Goal: Task Accomplishment & Management: Use online tool/utility

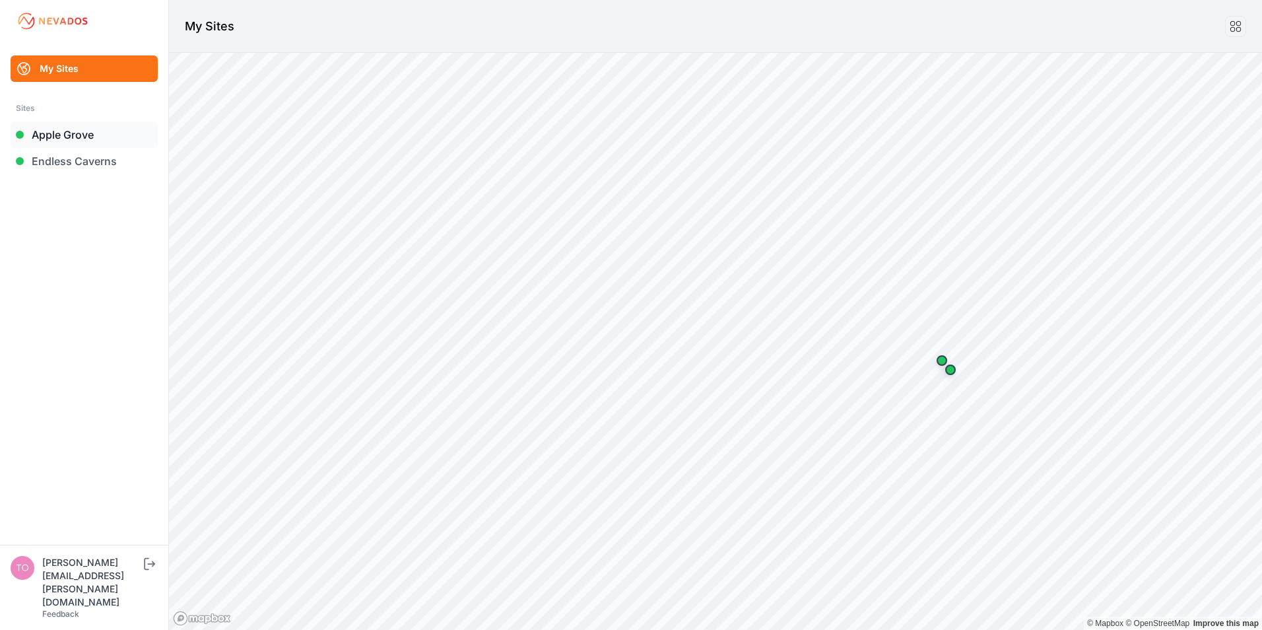
click at [74, 133] on link "Apple Grove" at bounding box center [84, 134] width 147 height 26
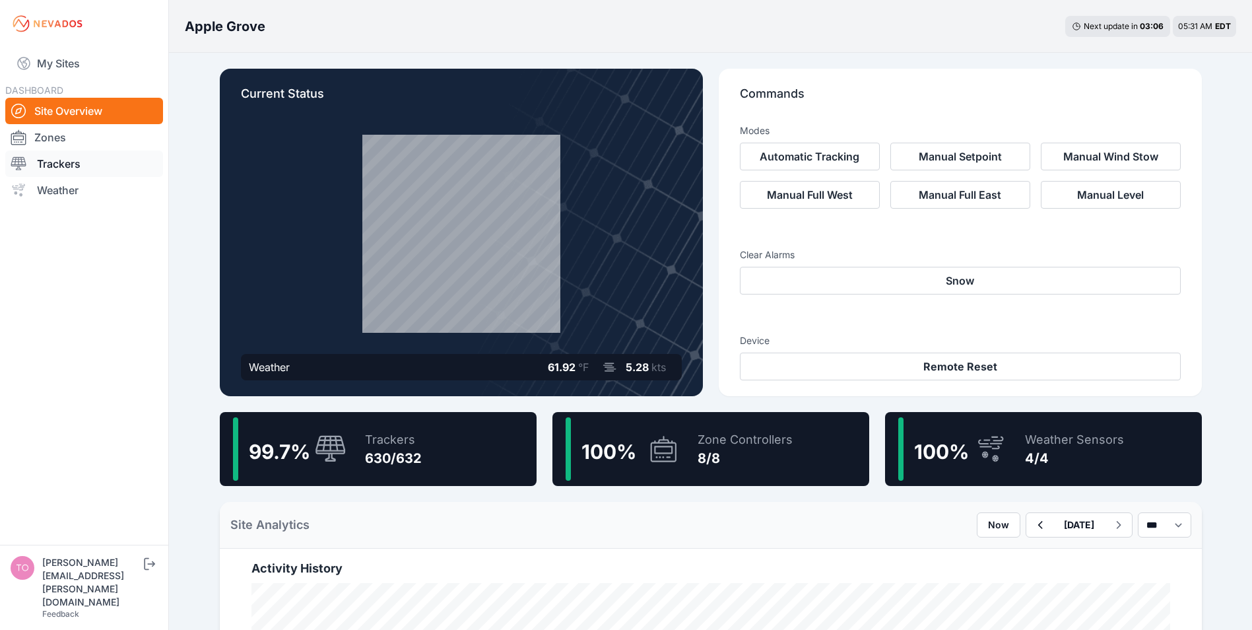
click at [71, 166] on link "Trackers" at bounding box center [84, 164] width 158 height 26
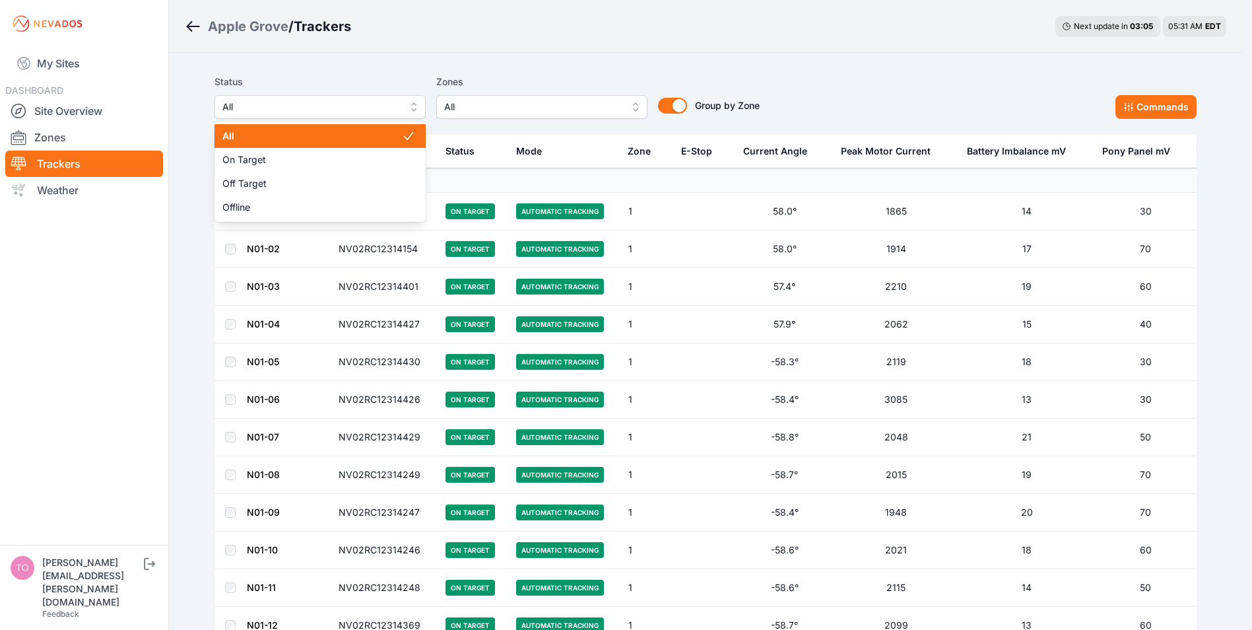
click at [284, 104] on span "All" at bounding box center [310, 107] width 177 height 16
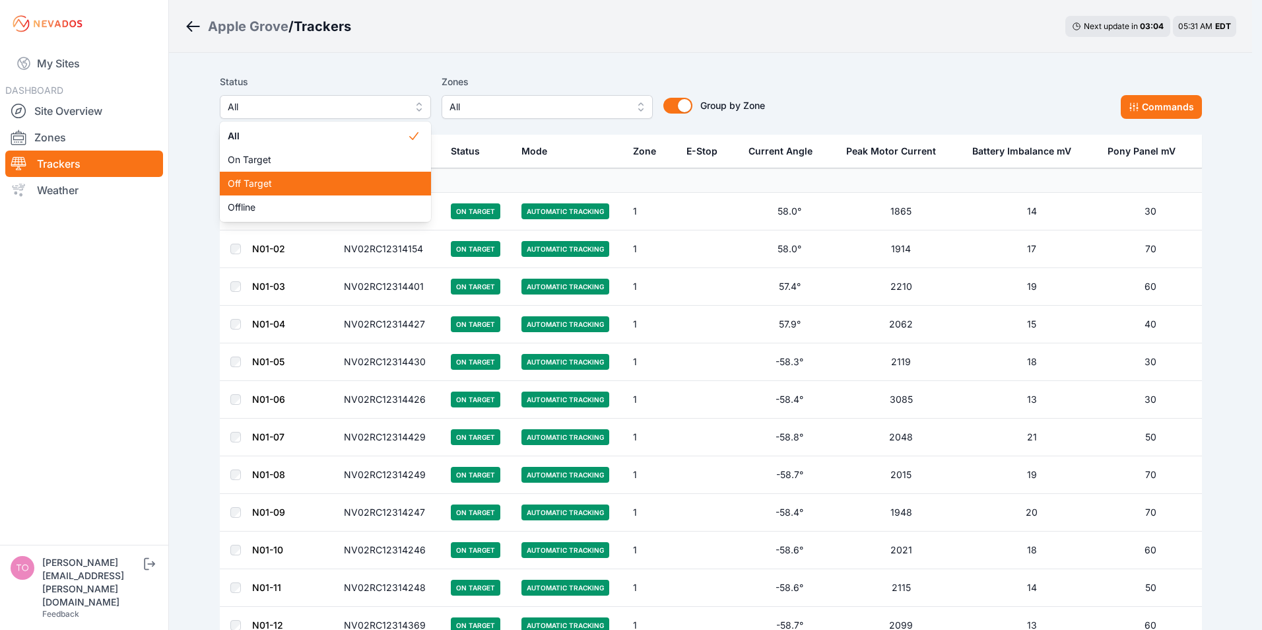
click at [267, 180] on span "Off Target" at bounding box center [318, 183] width 180 height 13
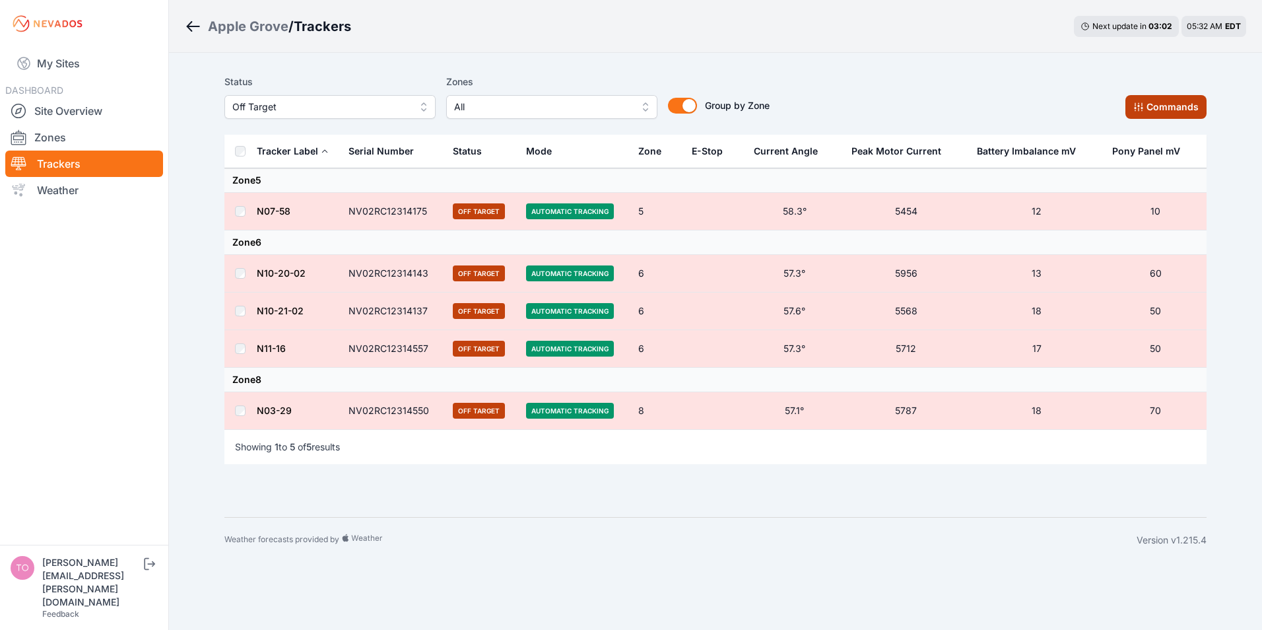
click at [1150, 102] on button "Commands" at bounding box center [1166, 107] width 81 height 24
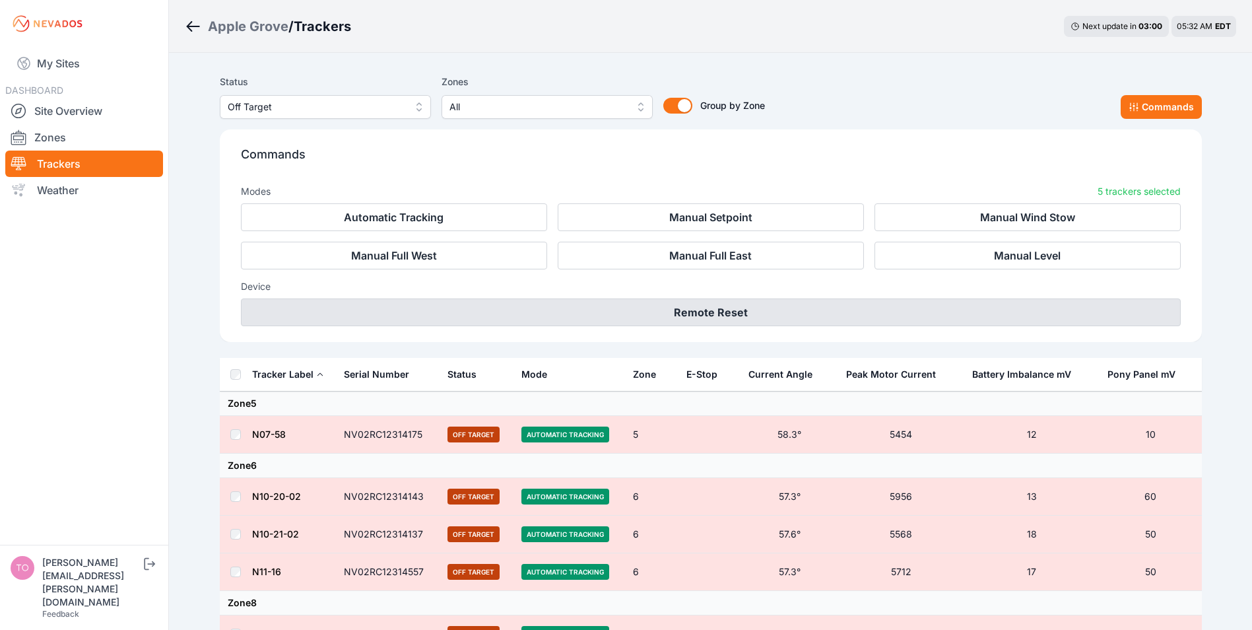
click at [708, 312] on button "Remote Reset" at bounding box center [711, 312] width 940 height 28
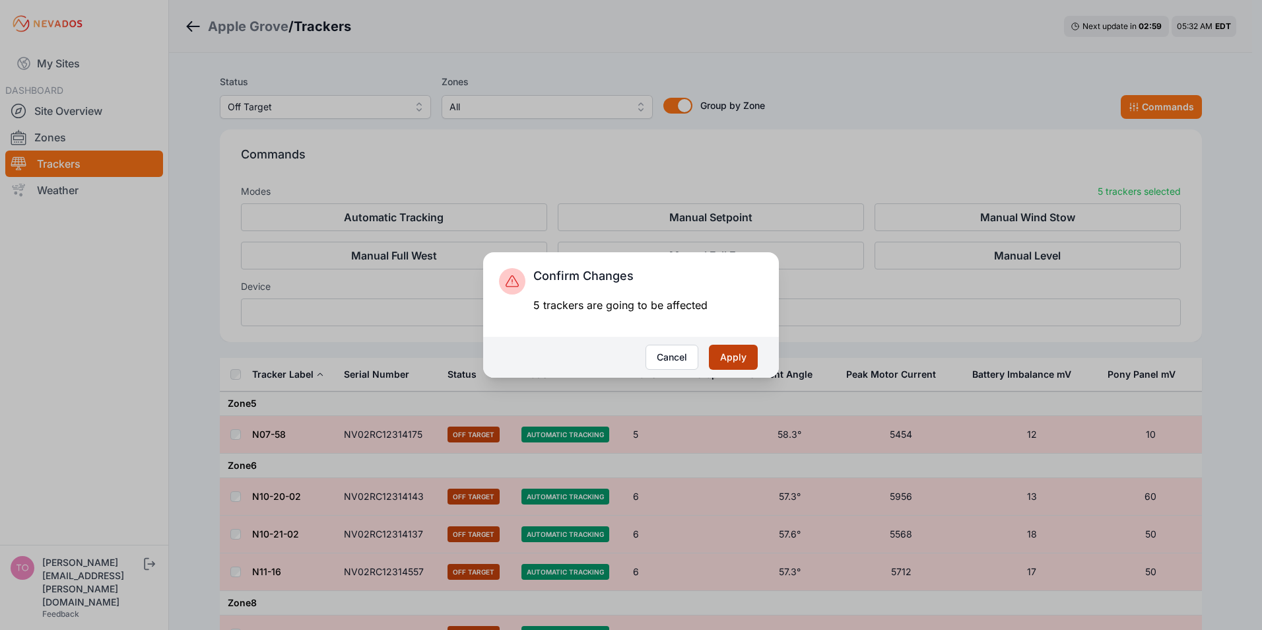
click at [729, 353] on button "Apply" at bounding box center [733, 357] width 49 height 25
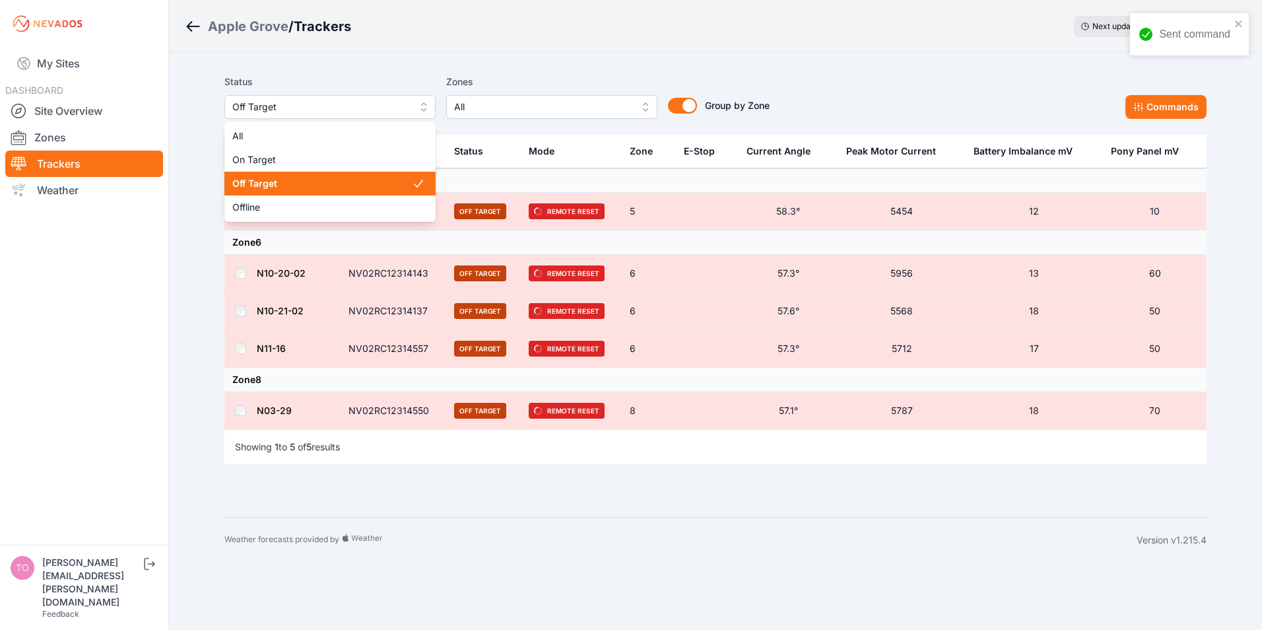
click at [356, 100] on span "Off Target" at bounding box center [320, 107] width 177 height 16
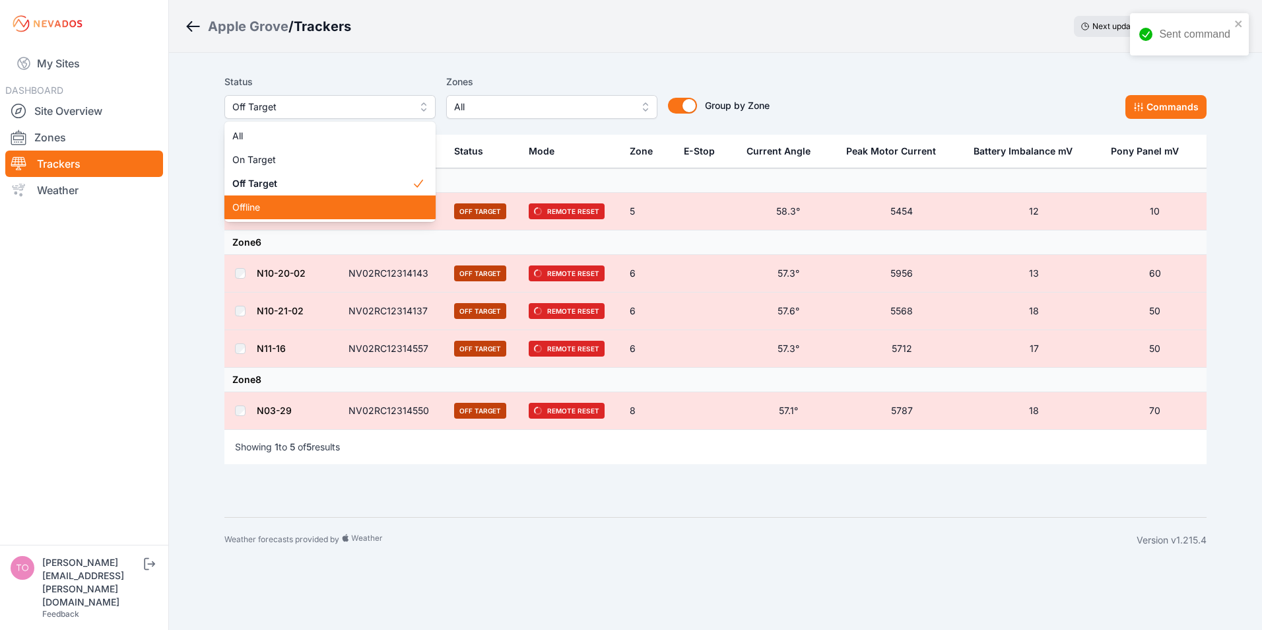
click at [238, 208] on span "Offline" at bounding box center [322, 207] width 180 height 13
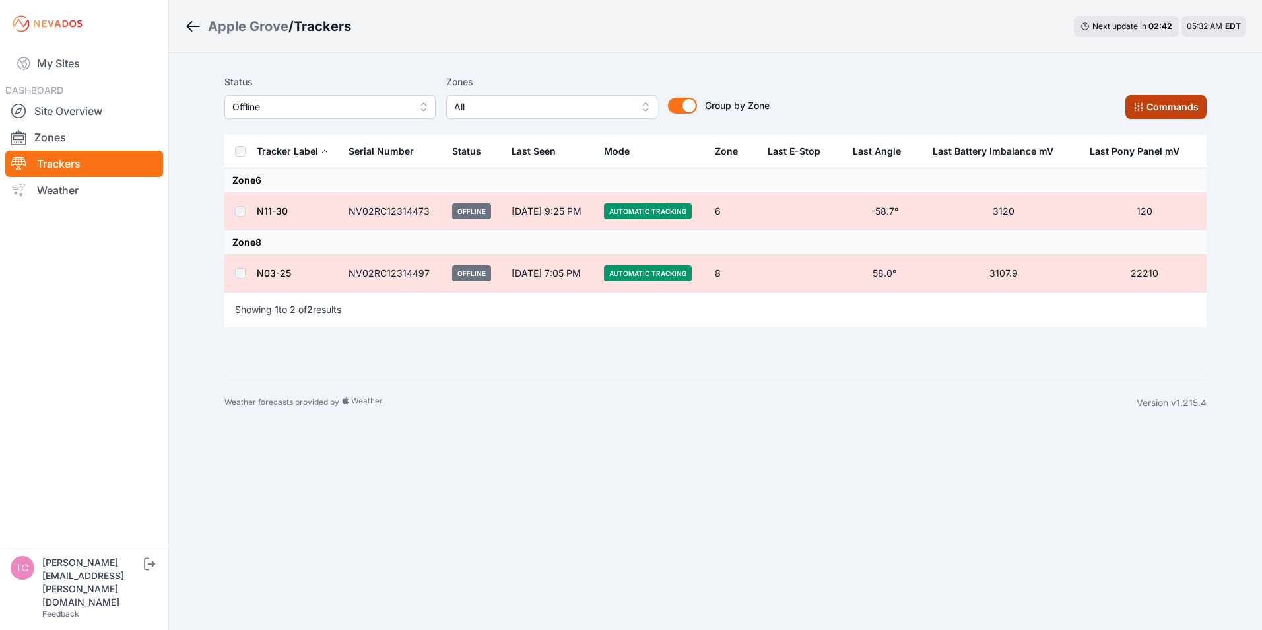
click at [1170, 112] on button "Commands" at bounding box center [1166, 107] width 81 height 24
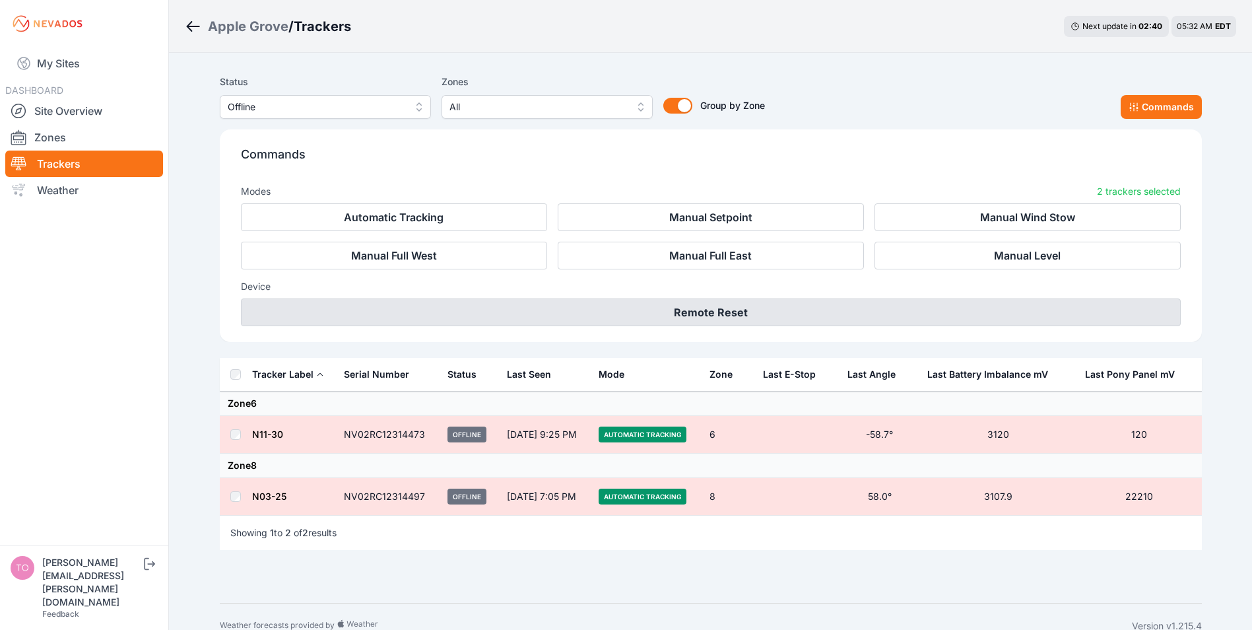
click at [680, 314] on button "Remote Reset" at bounding box center [711, 312] width 940 height 28
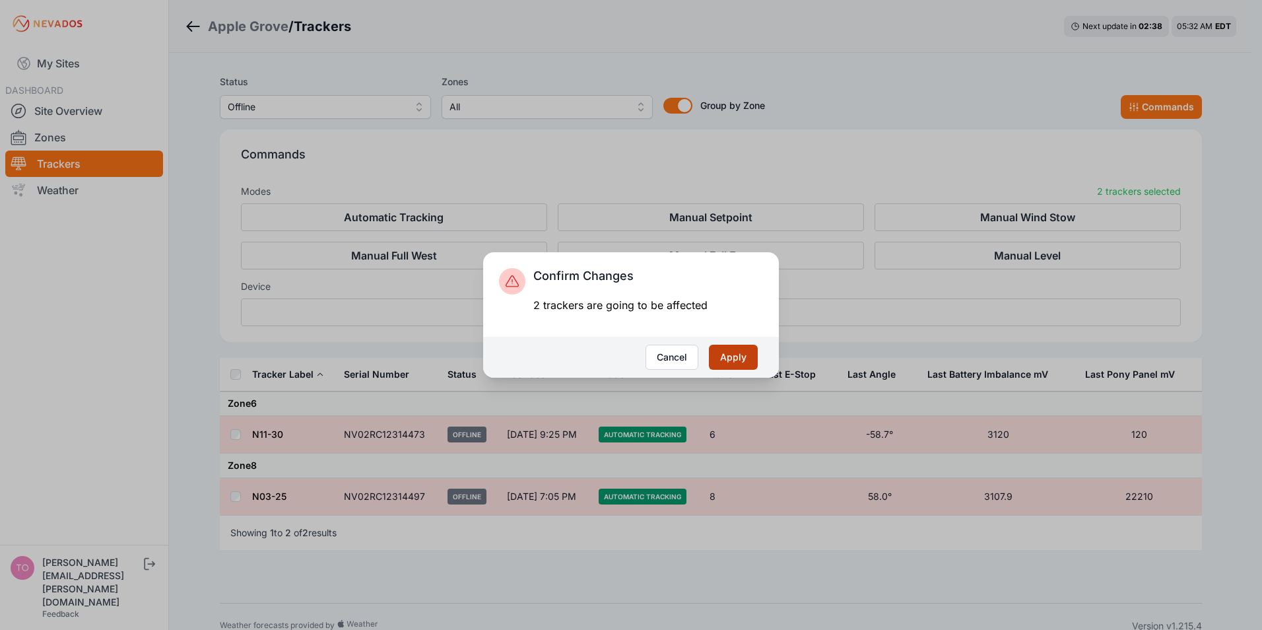
click at [741, 349] on button "Apply" at bounding box center [733, 357] width 49 height 25
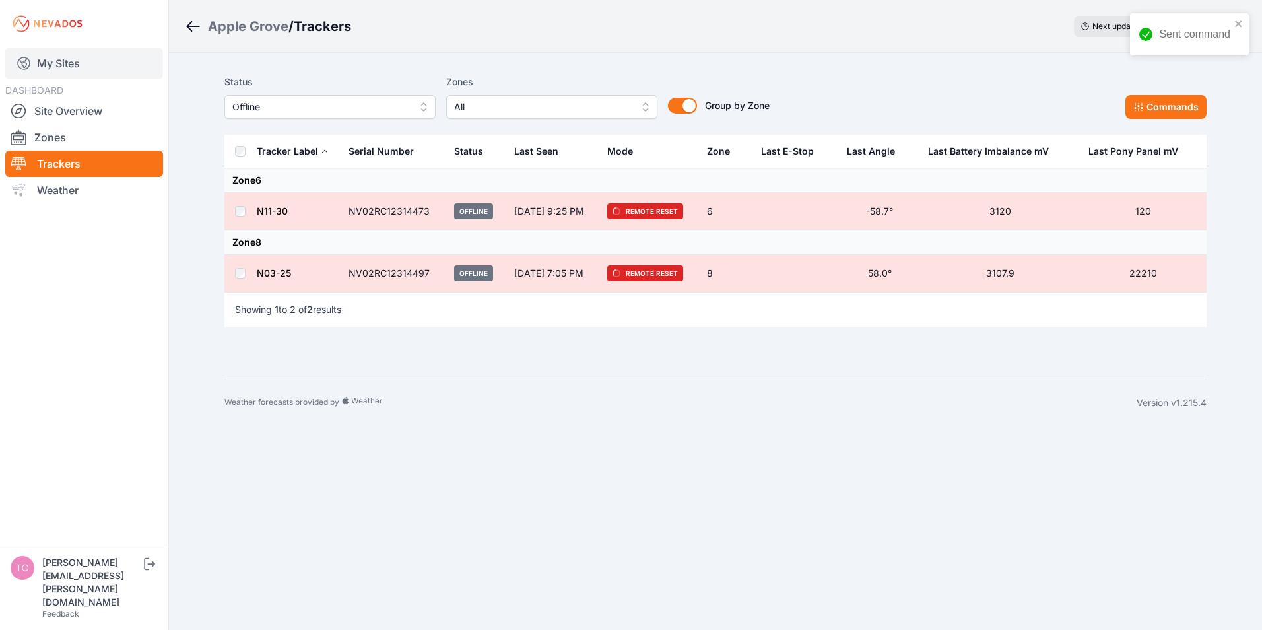
click at [53, 67] on link "My Sites" at bounding box center [84, 64] width 158 height 32
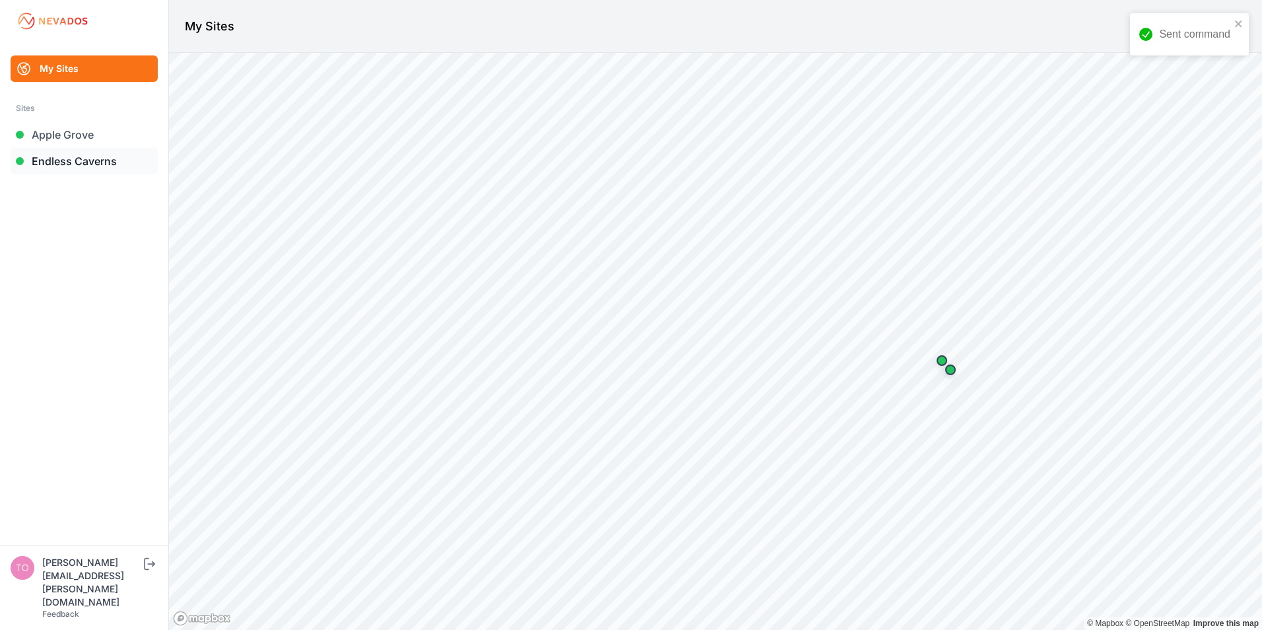
click at [55, 164] on link "Endless Caverns" at bounding box center [84, 161] width 147 height 26
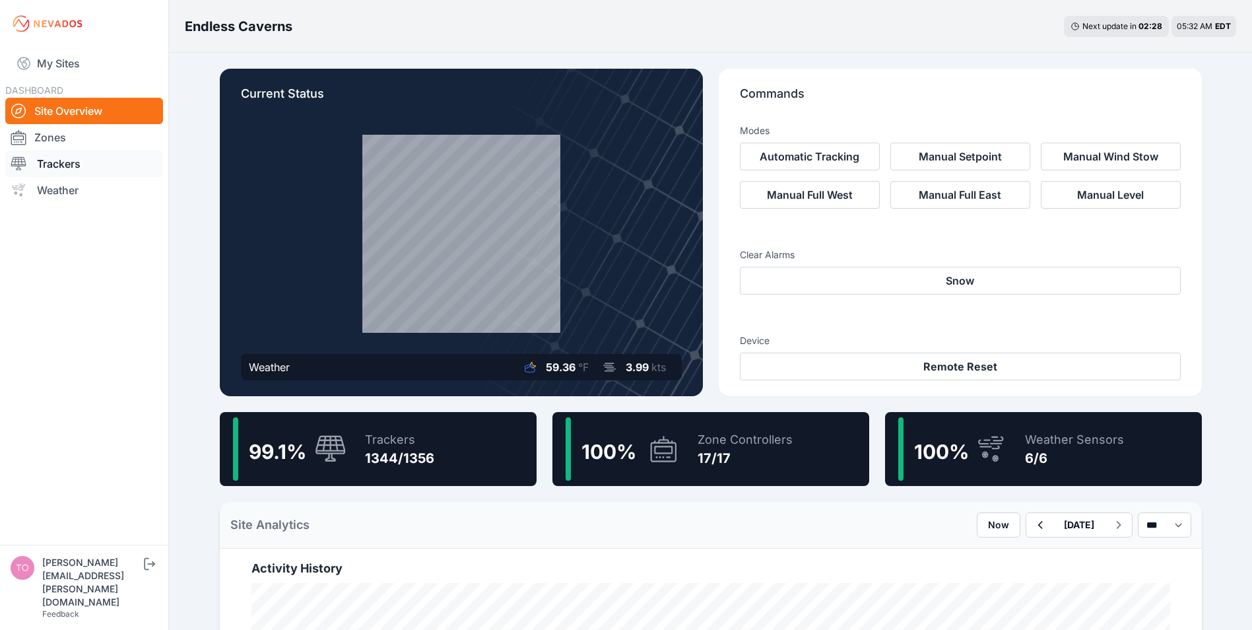
click at [48, 165] on link "Trackers" at bounding box center [84, 164] width 158 height 26
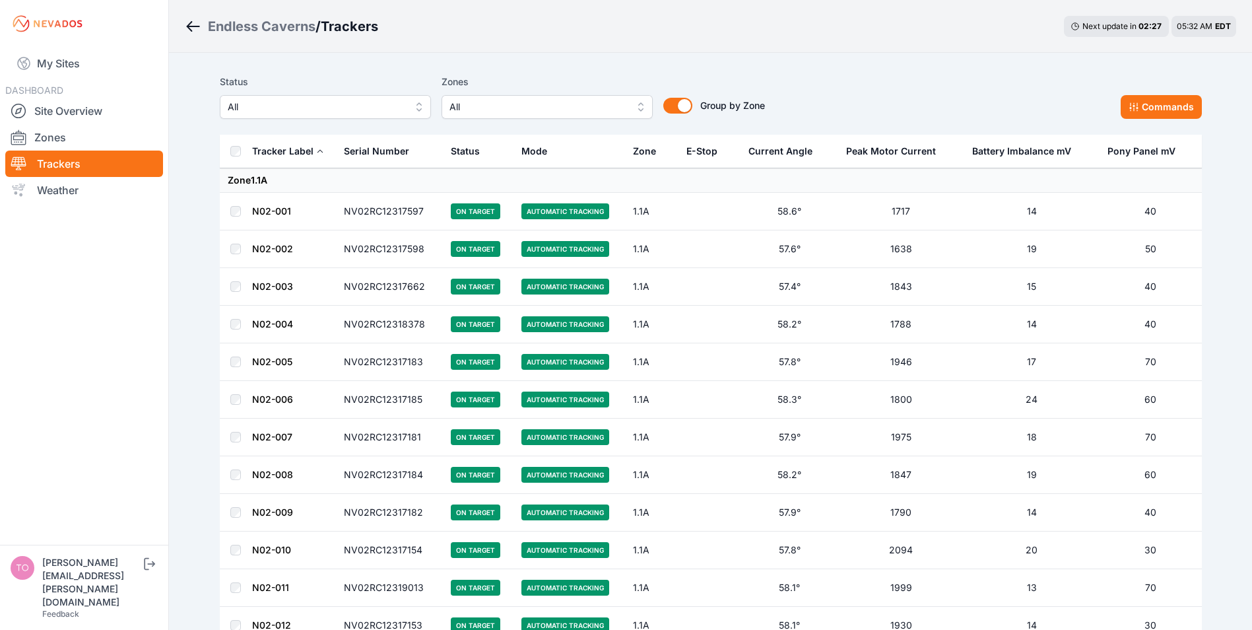
click at [306, 108] on span "All" at bounding box center [316, 107] width 177 height 16
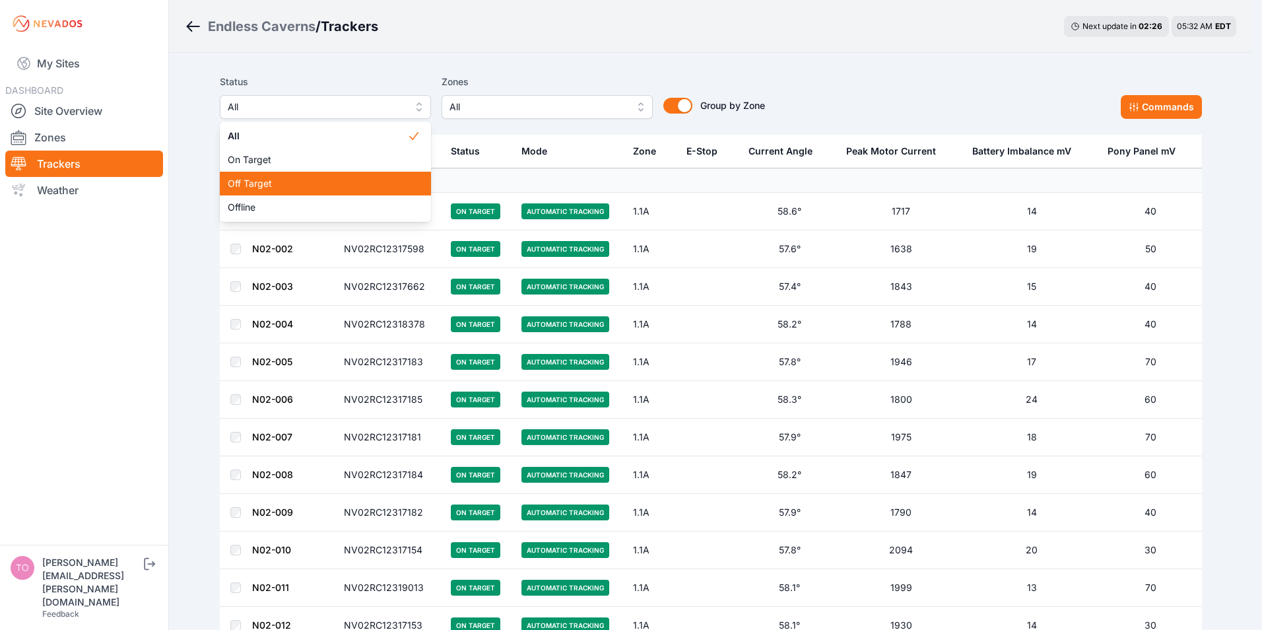
click at [277, 181] on span "Off Target" at bounding box center [318, 183] width 180 height 13
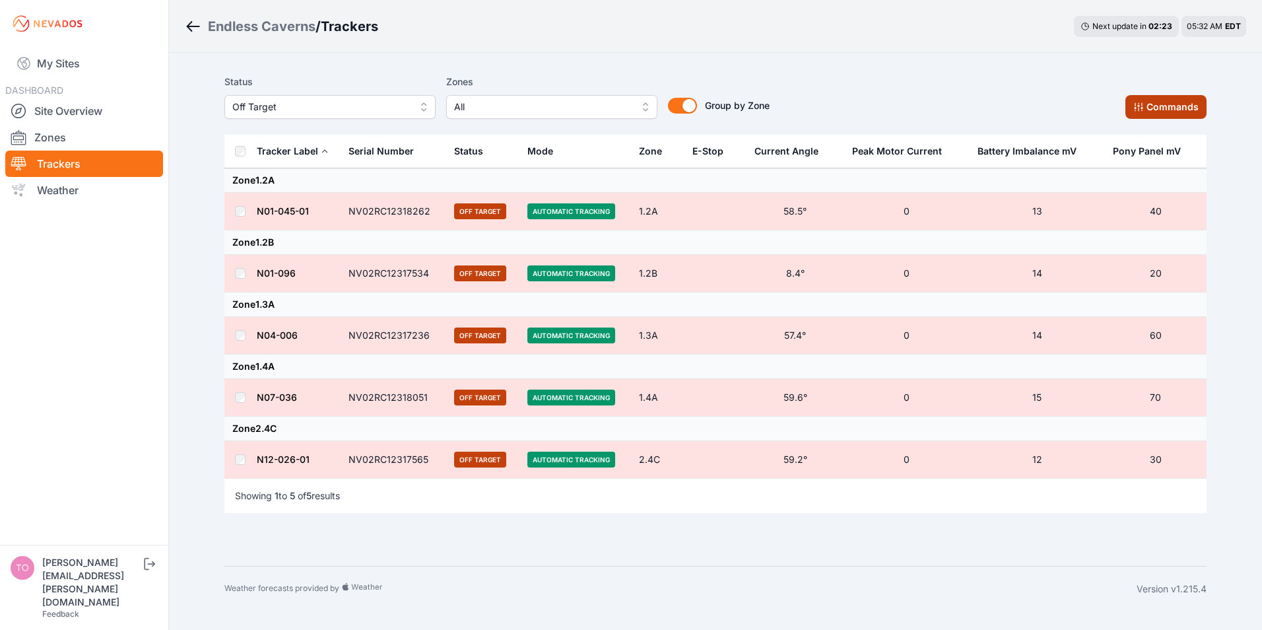
click at [1165, 102] on button "Commands" at bounding box center [1166, 107] width 81 height 24
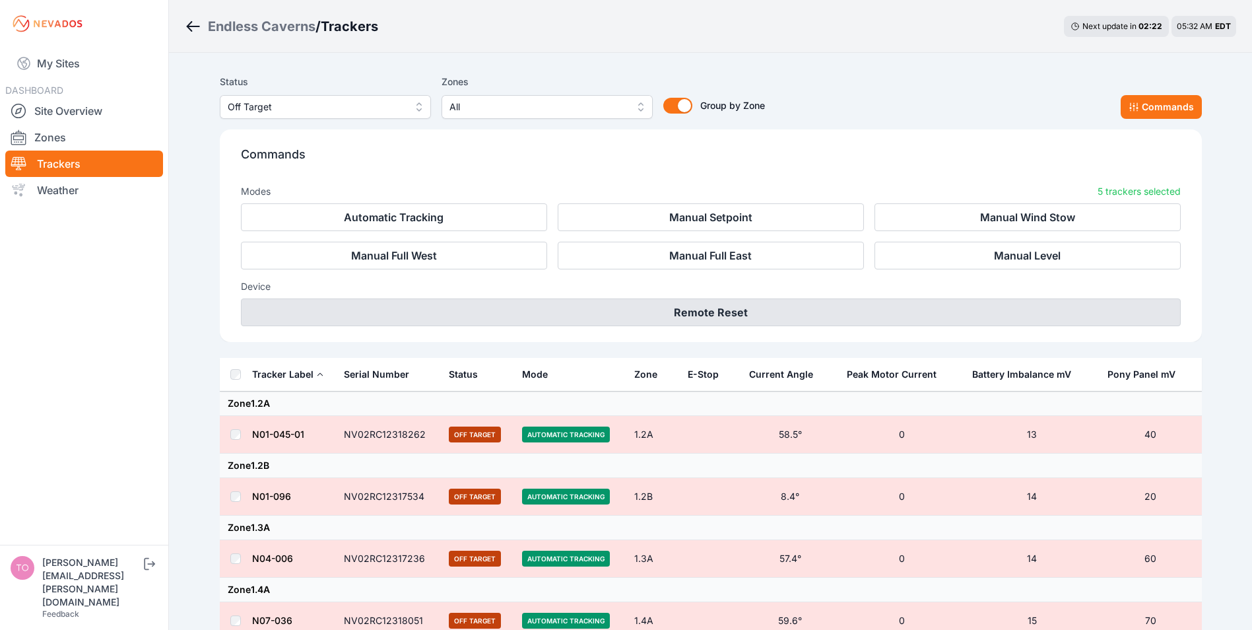
click at [685, 311] on button "Remote Reset" at bounding box center [711, 312] width 940 height 28
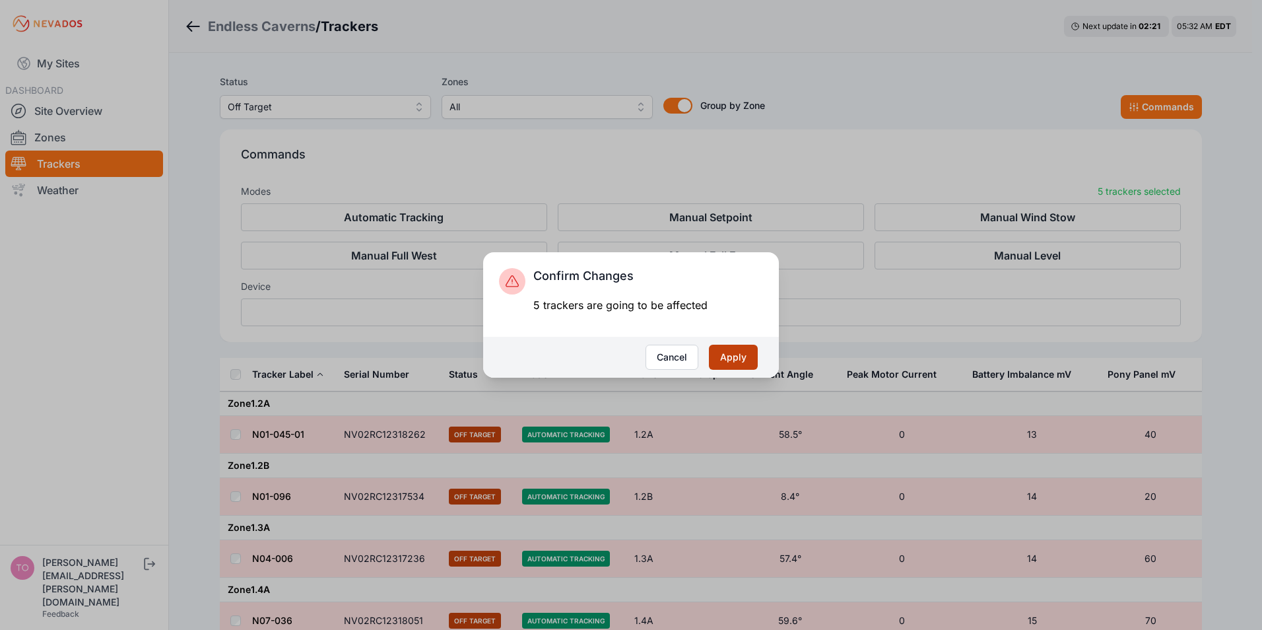
click at [726, 360] on button "Apply" at bounding box center [733, 357] width 49 height 25
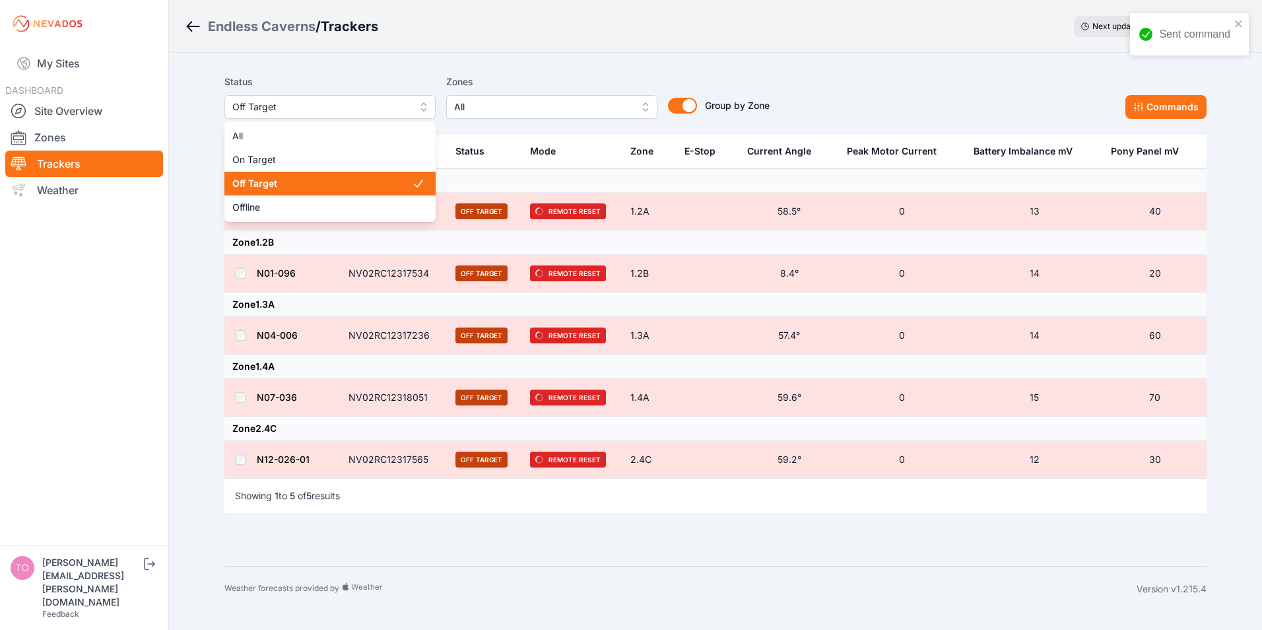
click at [308, 109] on span "Off Target" at bounding box center [320, 107] width 177 height 16
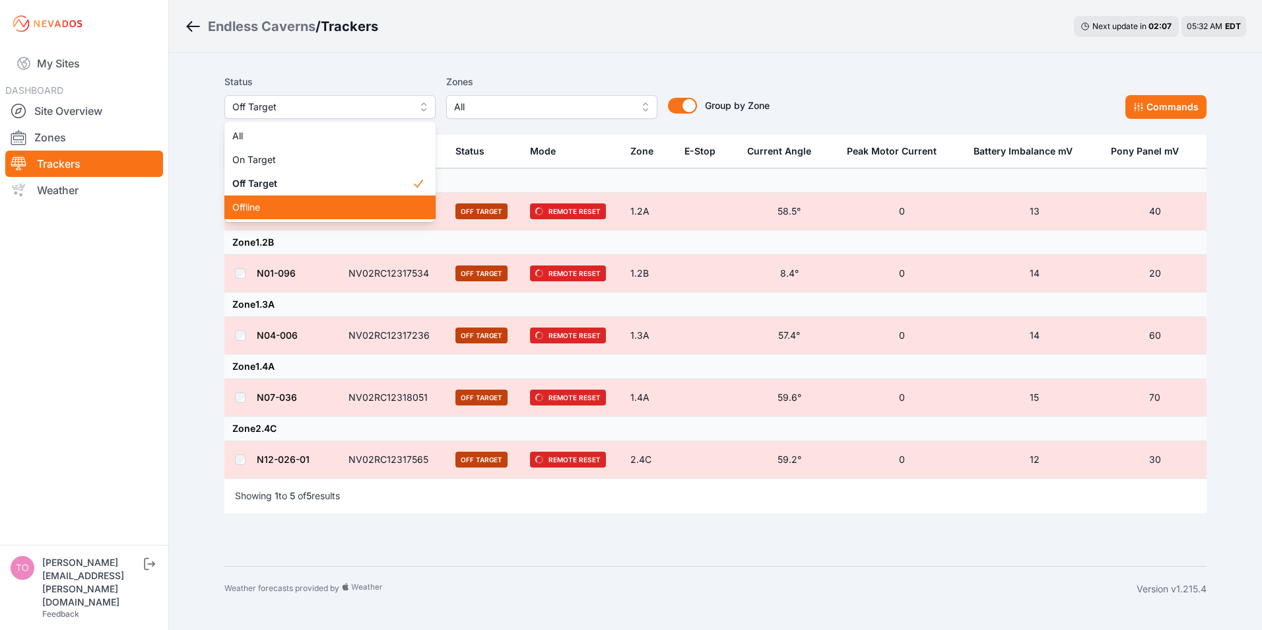
click at [261, 204] on span "Offline" at bounding box center [322, 207] width 180 height 13
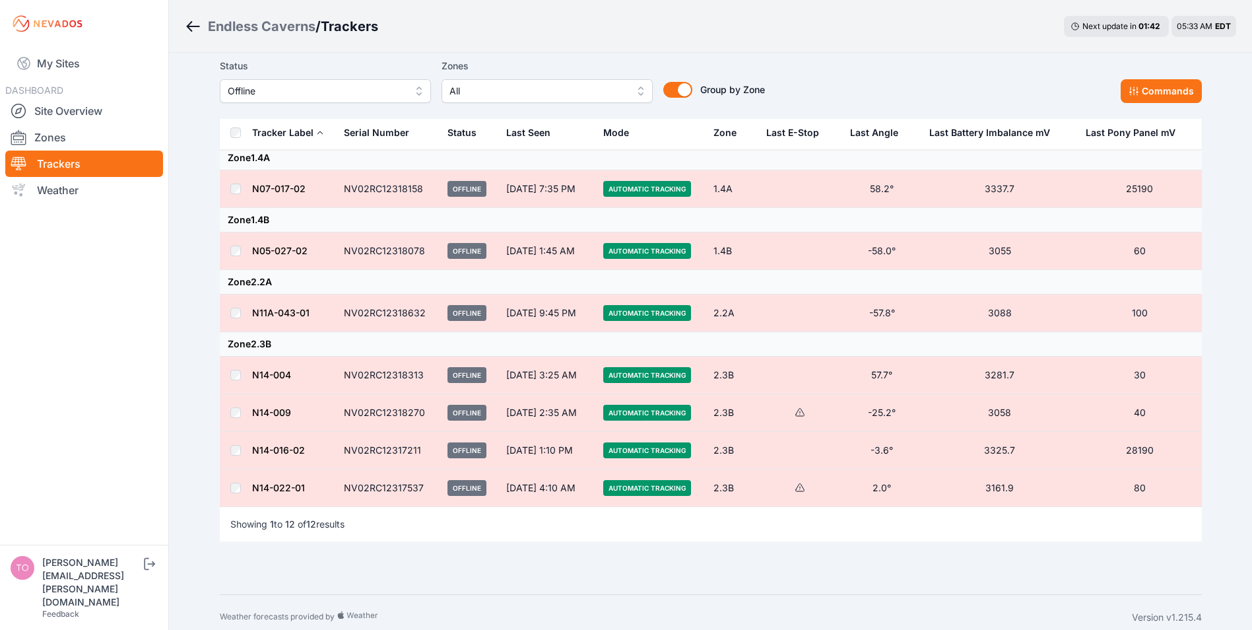
scroll to position [294, 0]
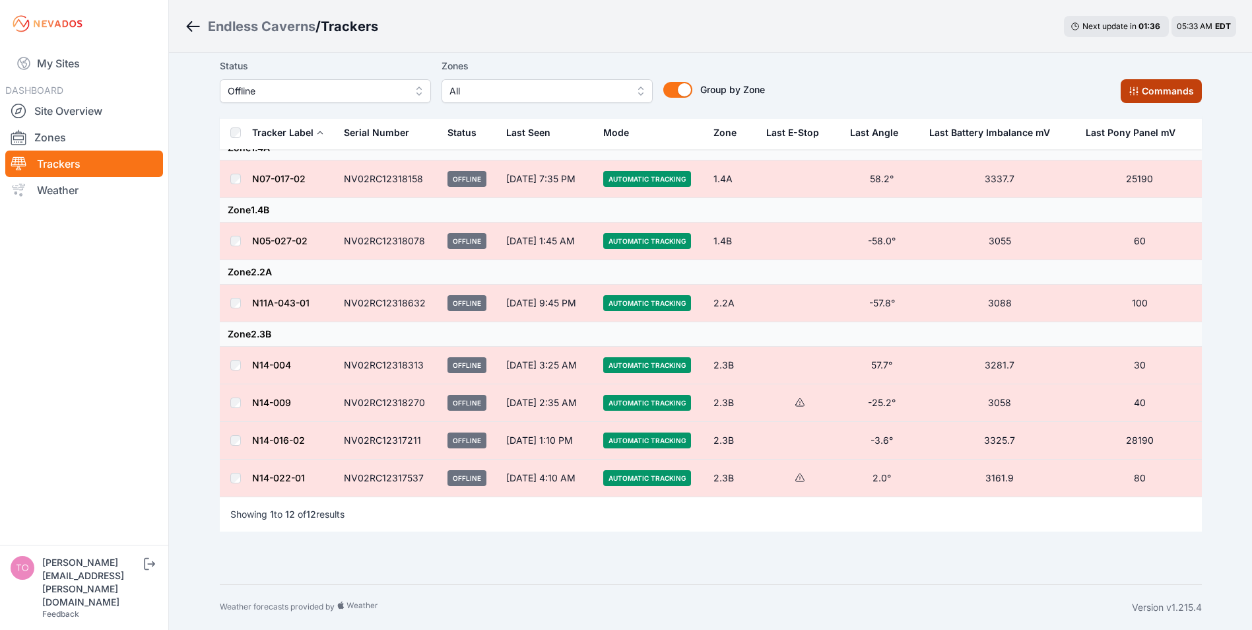
click at [1180, 90] on button "Commands" at bounding box center [1161, 91] width 81 height 24
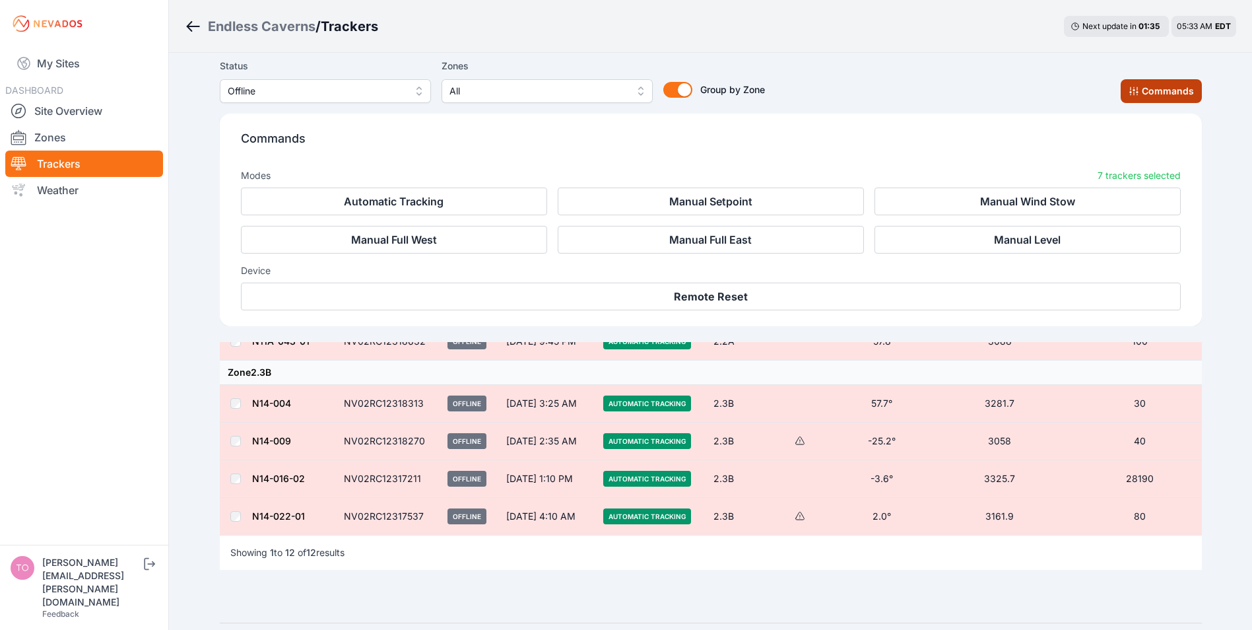
scroll to position [517, 0]
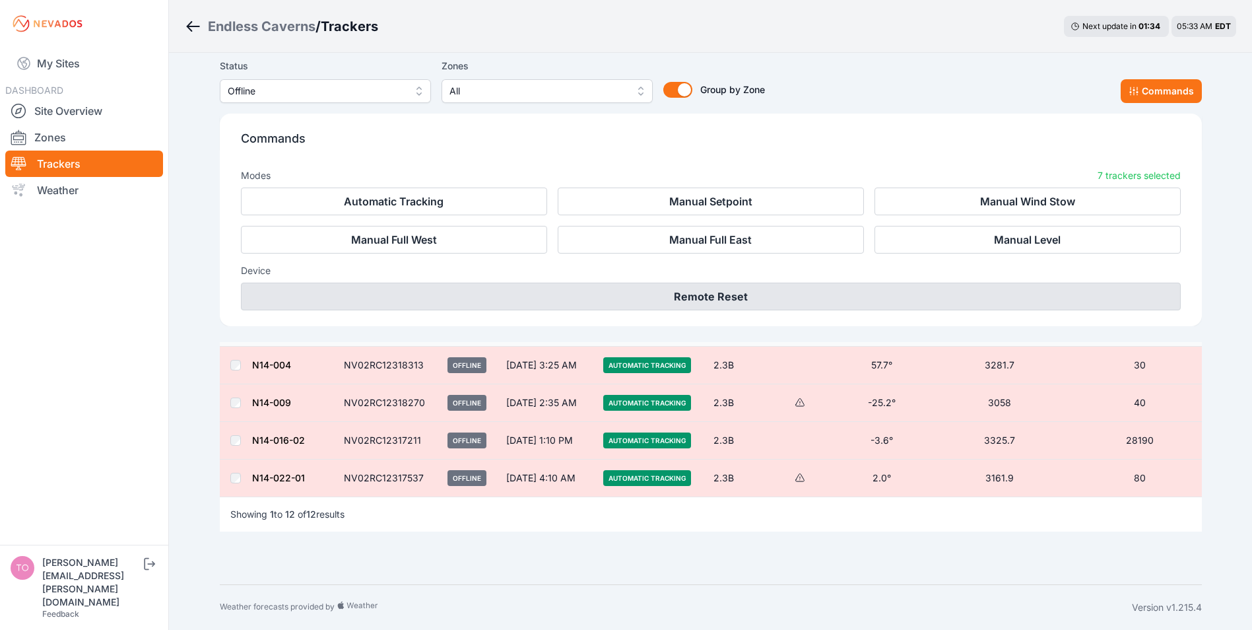
click at [707, 292] on button "Remote Reset" at bounding box center [711, 297] width 940 height 28
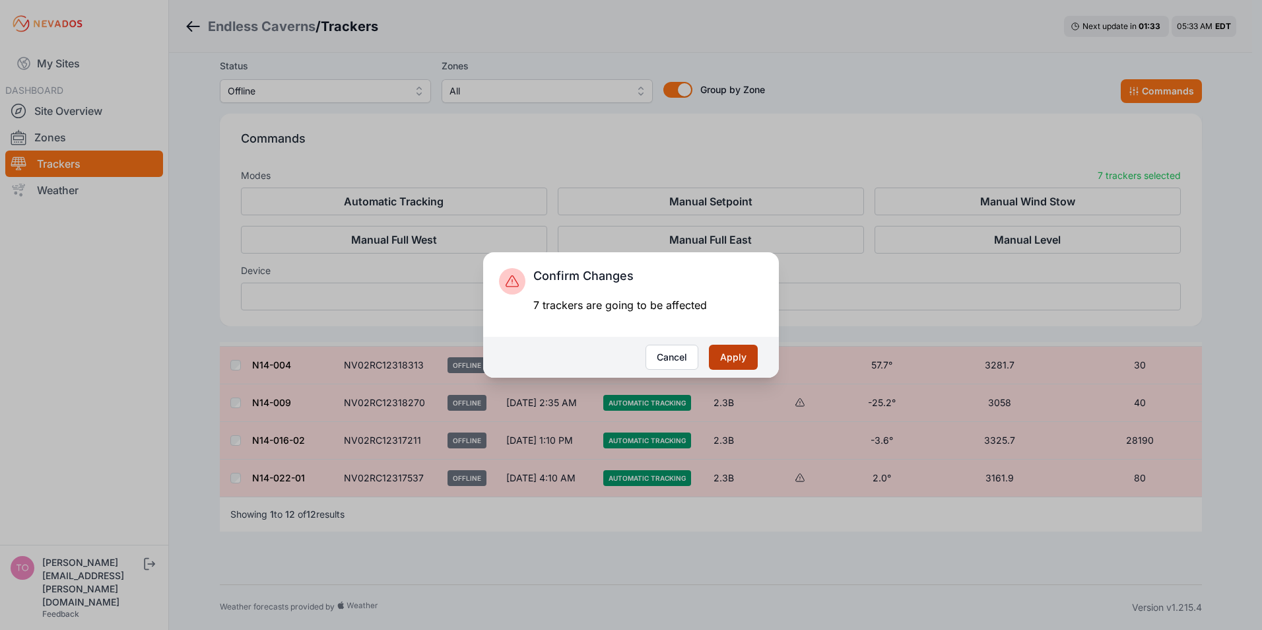
click at [739, 355] on button "Apply" at bounding box center [733, 357] width 49 height 25
